Goal: Transaction & Acquisition: Purchase product/service

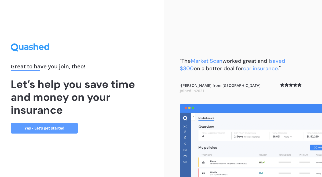
click at [44, 129] on link "Yes - Let’s get started" at bounding box center [44, 128] width 67 height 11
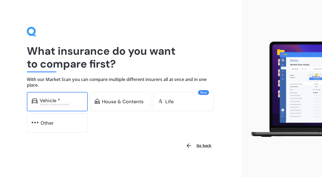
click at [75, 102] on div "Vehicle *" at bounding box center [61, 100] width 43 height 5
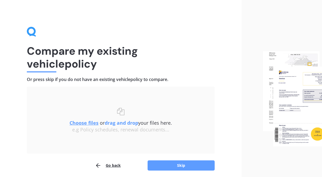
scroll to position [20, 0]
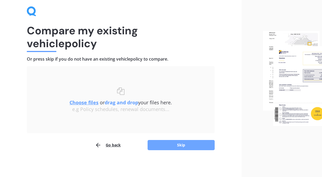
click at [175, 142] on button "Skip" at bounding box center [181, 145] width 67 height 10
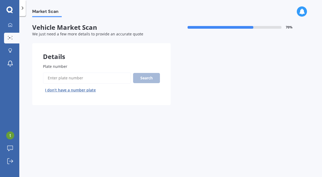
click at [66, 78] on input "Plate number" at bounding box center [87, 78] width 88 height 11
type input "QUJ924"
click at [146, 80] on button "Search" at bounding box center [146, 78] width 27 height 10
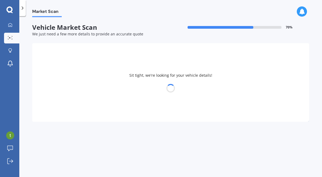
select select "TOYOTA"
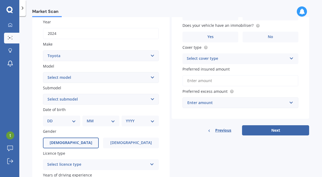
scroll to position [80, 0]
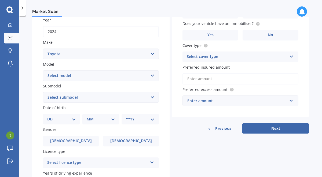
click at [84, 98] on select "Select submodel" at bounding box center [101, 97] width 116 height 11
click at [55, 119] on select "DD 01 02 03 04 05 06 07 08 09 10 11 12 13 14 15 16 17 18 19 20 21 22 23 24 25 2…" at bounding box center [61, 119] width 29 height 6
select select "24"
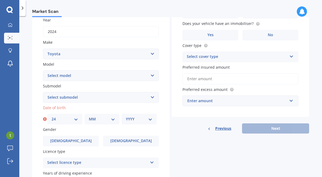
click at [89, 121] on select "MM 01 02 03 04 05 06 07 08 09 10 11 12" at bounding box center [102, 119] width 27 height 6
select select "04"
click at [138, 119] on select "YYYY 2025 2024 2023 2022 2021 2020 2019 2018 2017 2016 2015 2014 2013 2012 2011…" at bounding box center [139, 119] width 27 height 6
select select "1997"
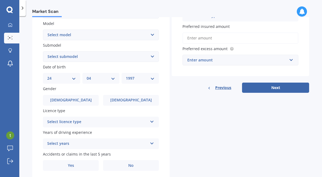
scroll to position [120, 0]
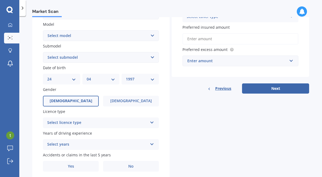
click at [81, 102] on label "[DEMOGRAPHIC_DATA]" at bounding box center [71, 101] width 56 height 11
click at [0, 0] on input "[DEMOGRAPHIC_DATA]" at bounding box center [0, 0] width 0 height 0
click at [83, 123] on div "Select licence type" at bounding box center [97, 123] width 101 height 6
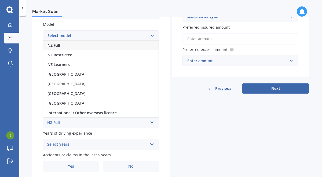
click at [67, 48] on div "NZ Full" at bounding box center [101, 46] width 116 height 10
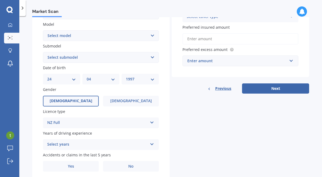
scroll to position [140, 0]
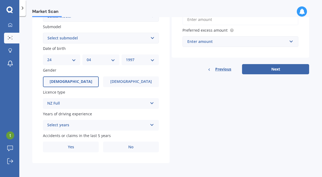
click at [65, 123] on div "Select years" at bounding box center [97, 125] width 101 height 6
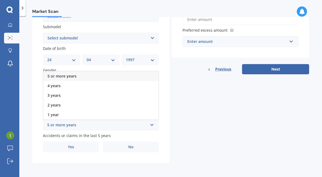
click at [71, 76] on span "5 or more years" at bounding box center [62, 76] width 29 height 5
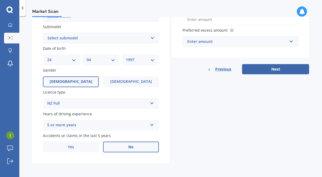
click at [119, 145] on label "No" at bounding box center [131, 147] width 56 height 11
click at [0, 0] on input "No" at bounding box center [0, 0] width 0 height 0
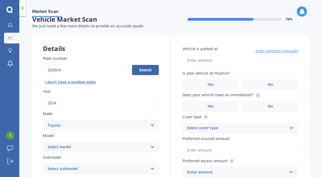
scroll to position [2, 0]
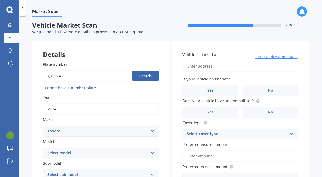
click at [205, 67] on input "Vehicle is parked at" at bounding box center [241, 66] width 116 height 11
type input "[STREET_ADDRESS][PERSON_NAME]"
click at [257, 88] on label "No" at bounding box center [271, 90] width 56 height 11
click at [0, 0] on input "No" at bounding box center [0, 0] width 0 height 0
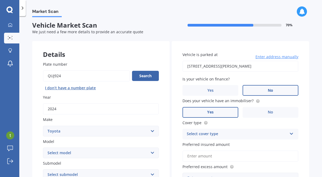
click at [228, 113] on label "Yes" at bounding box center [211, 112] width 56 height 11
click at [0, 0] on input "Yes" at bounding box center [0, 0] width 0 height 0
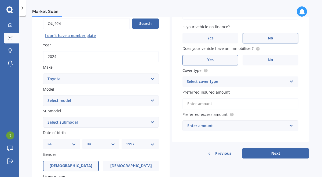
scroll to position [55, 0]
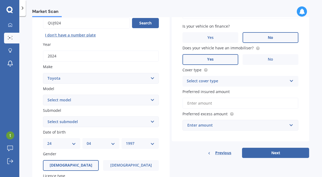
click at [202, 85] on div "Select cover type" at bounding box center [237, 81] width 101 height 6
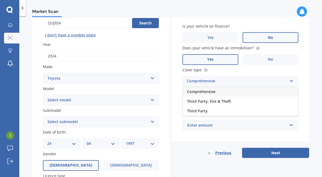
click at [207, 94] on span "Comprehensive" at bounding box center [201, 91] width 28 height 5
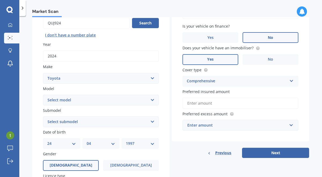
click at [223, 105] on input "Preferred insured amount" at bounding box center [241, 103] width 116 height 11
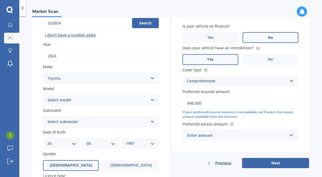
type input "$46,000"
click at [219, 139] on div "Enter amount" at bounding box center [238, 136] width 100 height 6
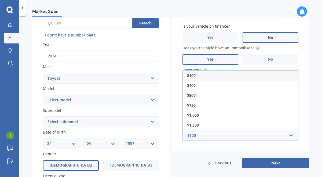
click at [205, 155] on div "Vehicle is parked at [STREET_ADDRESS][PERSON_NAME] Enter address manually Is yo…" at bounding box center [241, 78] width 138 height 180
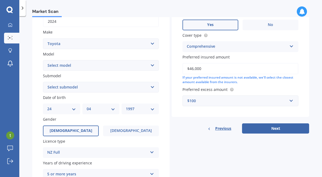
scroll to position [93, 0]
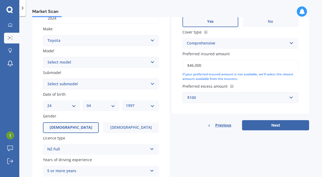
click at [223, 97] on div "$100" at bounding box center [238, 98] width 100 height 6
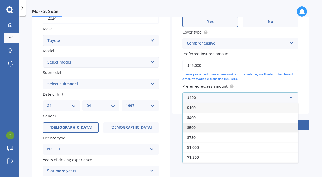
click at [199, 131] on div "$500" at bounding box center [241, 128] width 116 height 10
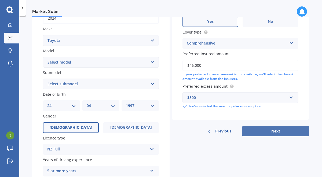
click at [259, 130] on button "Next" at bounding box center [275, 131] width 67 height 10
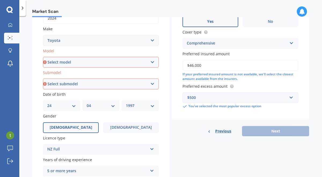
click at [120, 67] on select "Select model 4 Runner 86 [PERSON_NAME] Alphard Altezza Aqua Aristo Aurion Auris…" at bounding box center [101, 62] width 116 height 11
select select "RAV-4"
click at [79, 86] on select "Select submodel Diesel EV GX SUV 2.2/4WD/6AT Hybrid Hybrid 2WD Petrol" at bounding box center [101, 84] width 116 height 11
select select "HYBRID"
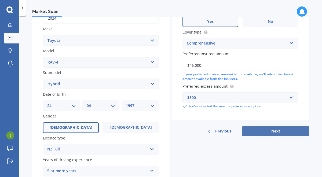
click at [246, 132] on button "Next" at bounding box center [275, 131] width 67 height 10
select select "24"
select select "04"
select select "1997"
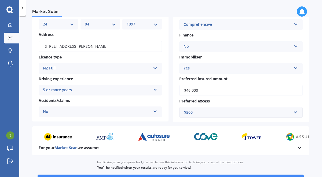
scroll to position [101, 0]
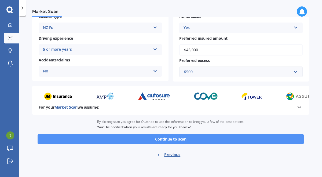
click at [128, 141] on button "Continue to scan" at bounding box center [171, 139] width 267 height 10
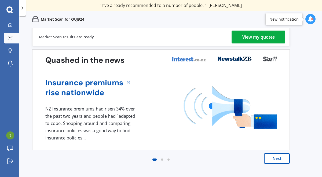
click at [243, 38] on div "View my quotes" at bounding box center [259, 37] width 33 height 13
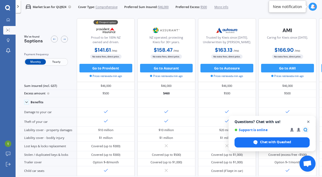
click at [310, 122] on span "Open chat" at bounding box center [309, 122] width 7 height 7
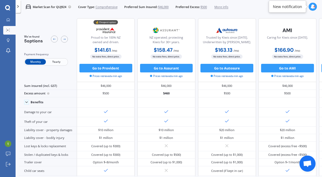
click at [59, 63] on span "Yearly" at bounding box center [56, 62] width 21 height 6
